Goal: Task Accomplishment & Management: Use online tool/utility

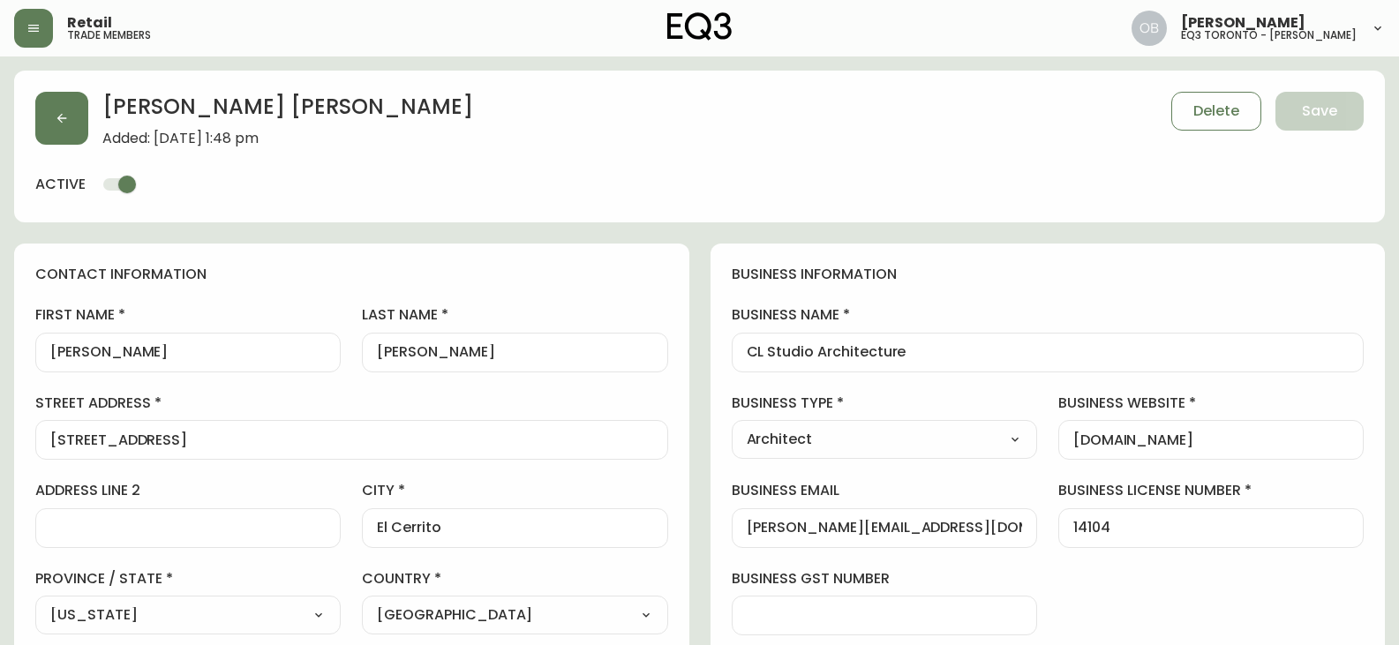
click at [69, 128] on button "button" at bounding box center [61, 118] width 53 height 53
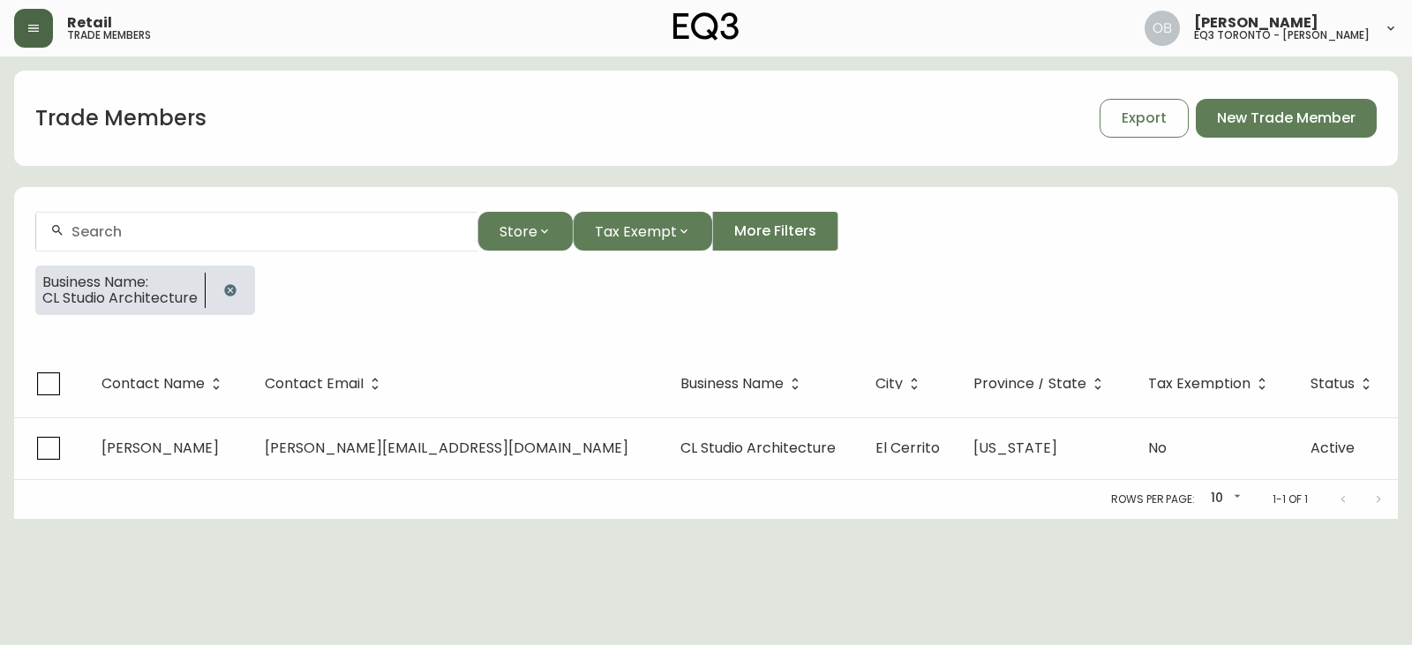
click at [41, 18] on button "button" at bounding box center [33, 28] width 39 height 39
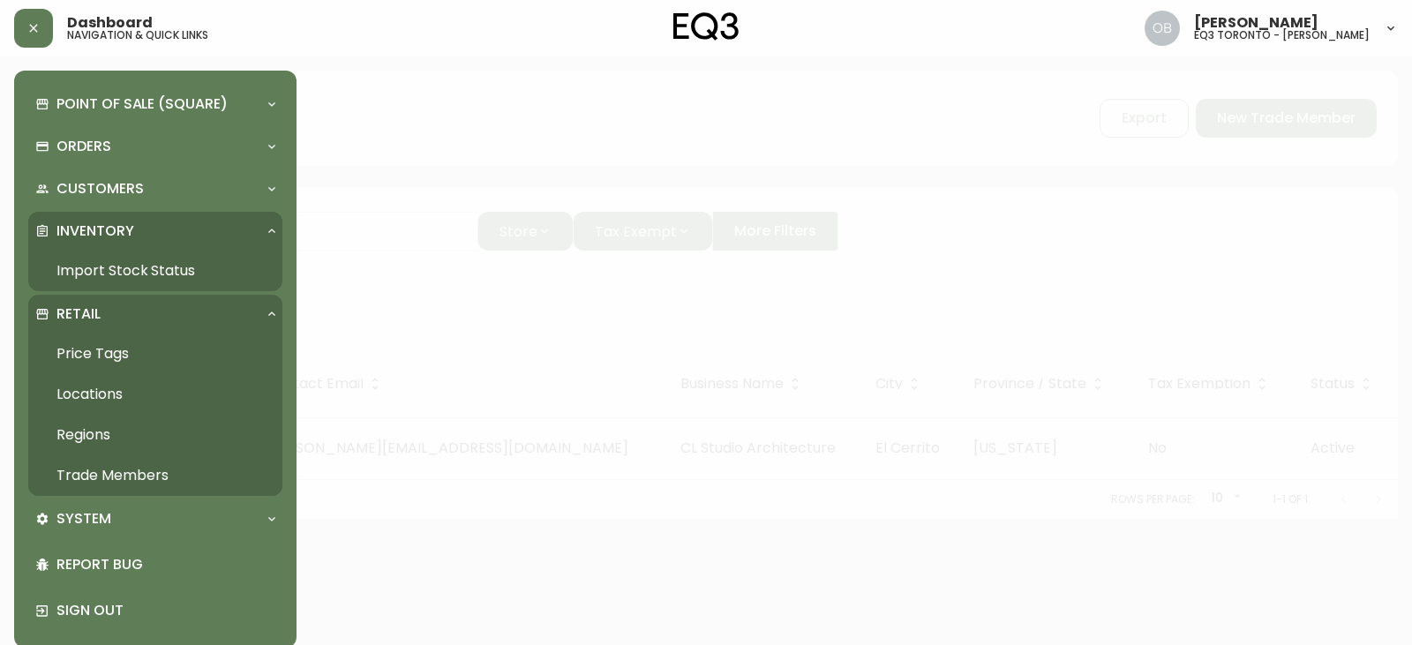
click at [109, 263] on link "Import Stock Status" at bounding box center [155, 271] width 254 height 41
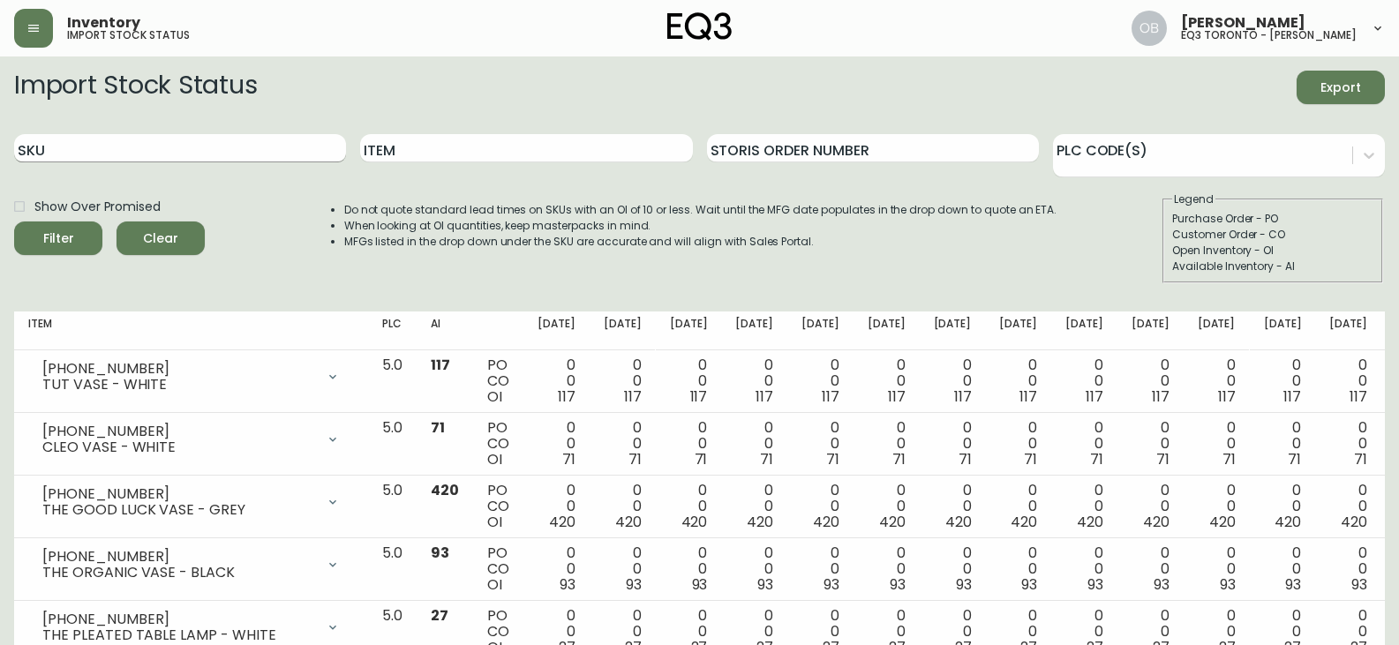
click at [170, 150] on input "SKU" at bounding box center [180, 148] width 332 height 28
paste input "[PHONE_NUMBER]"
type input "[PHONE_NUMBER]"
click at [14, 221] on button "Filter" at bounding box center [58, 238] width 88 height 34
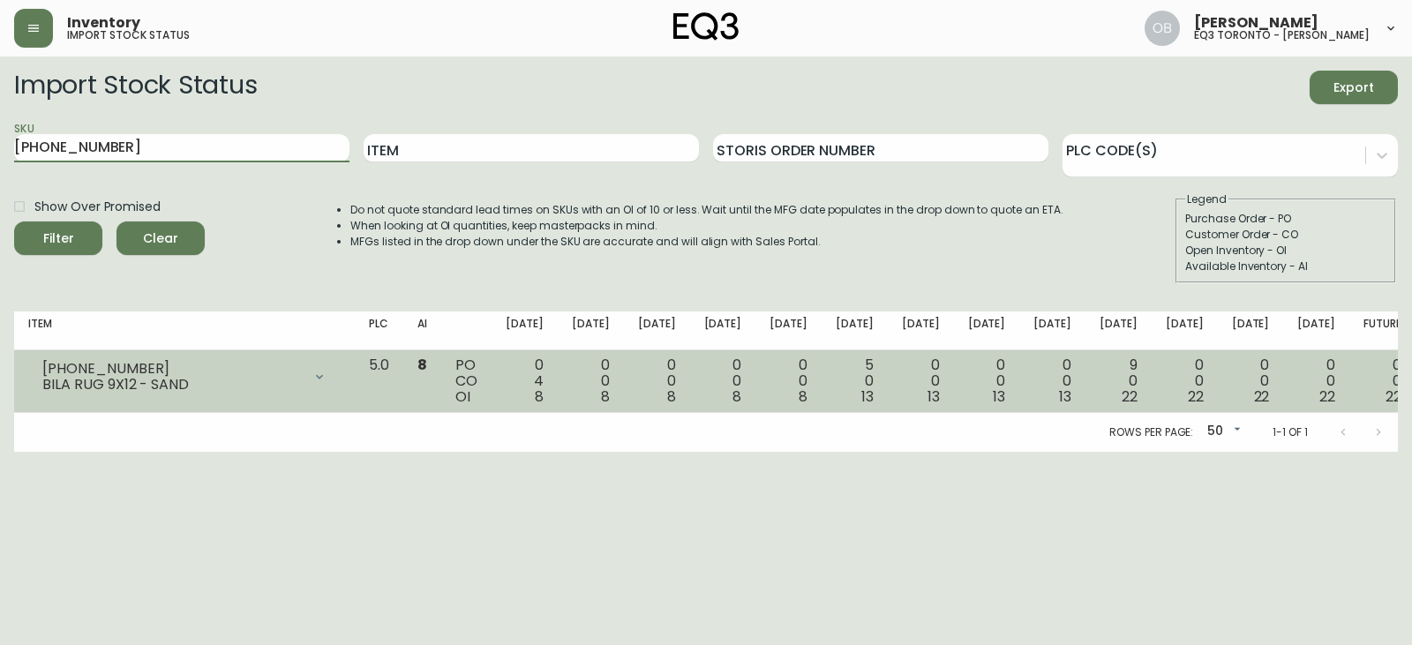
click at [323, 379] on icon at bounding box center [319, 376] width 7 height 4
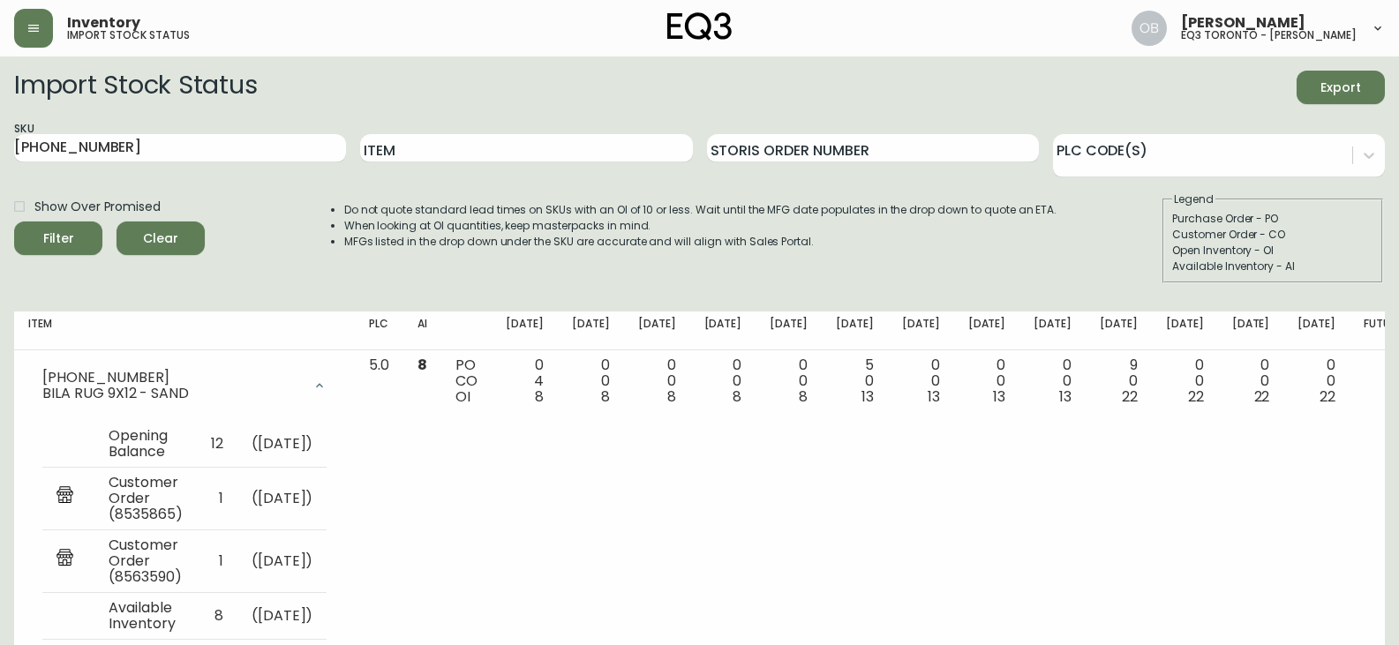
click at [372, 206] on li "Do not quote standard lead times on SKUs with an OI of 10 or less. Wait until t…" at bounding box center [700, 210] width 713 height 16
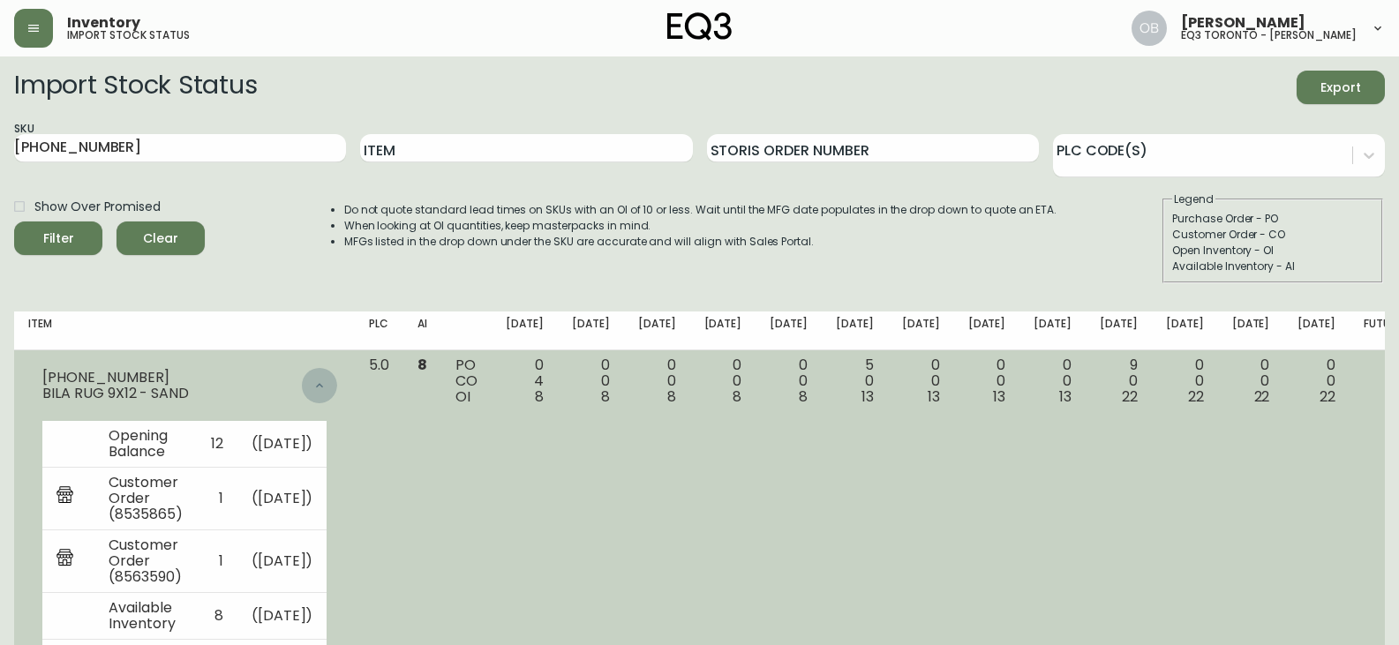
click at [337, 378] on div at bounding box center [319, 385] width 35 height 35
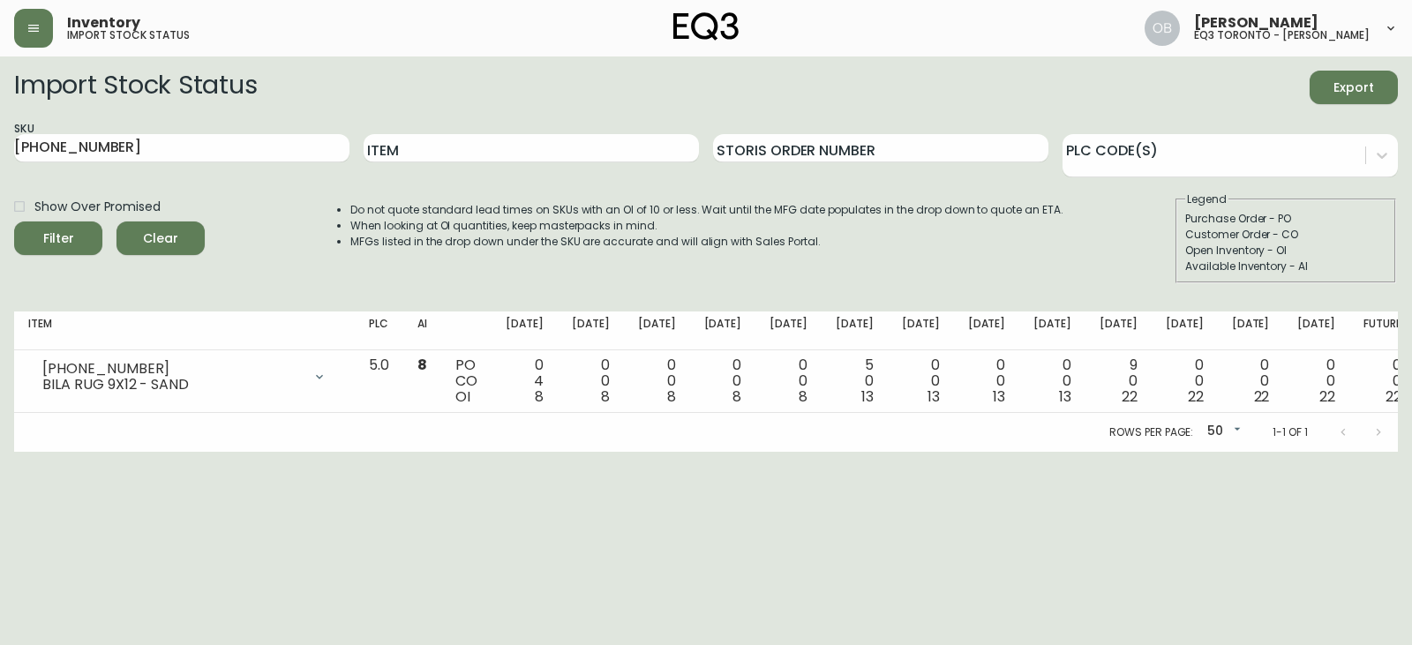
click at [615, 238] on li "MFGs listed in the drop down under the SKU are accurate and will align with Sal…" at bounding box center [706, 242] width 713 height 16
